Goal: Navigation & Orientation: Find specific page/section

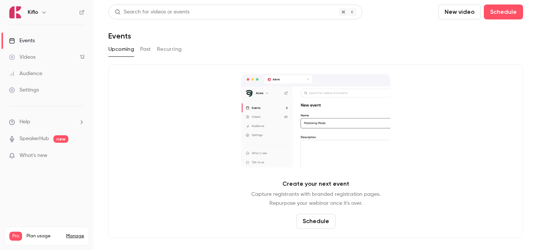
click at [48, 48] on link "Events" at bounding box center [46, 41] width 93 height 16
click at [50, 57] on link "Videos 12" at bounding box center [46, 57] width 93 height 16
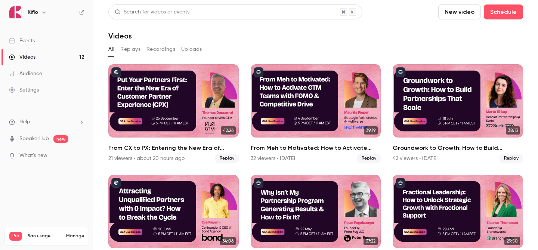
click at [62, 46] on link "Events" at bounding box center [46, 41] width 93 height 16
